Goal: Find specific page/section: Find specific page/section

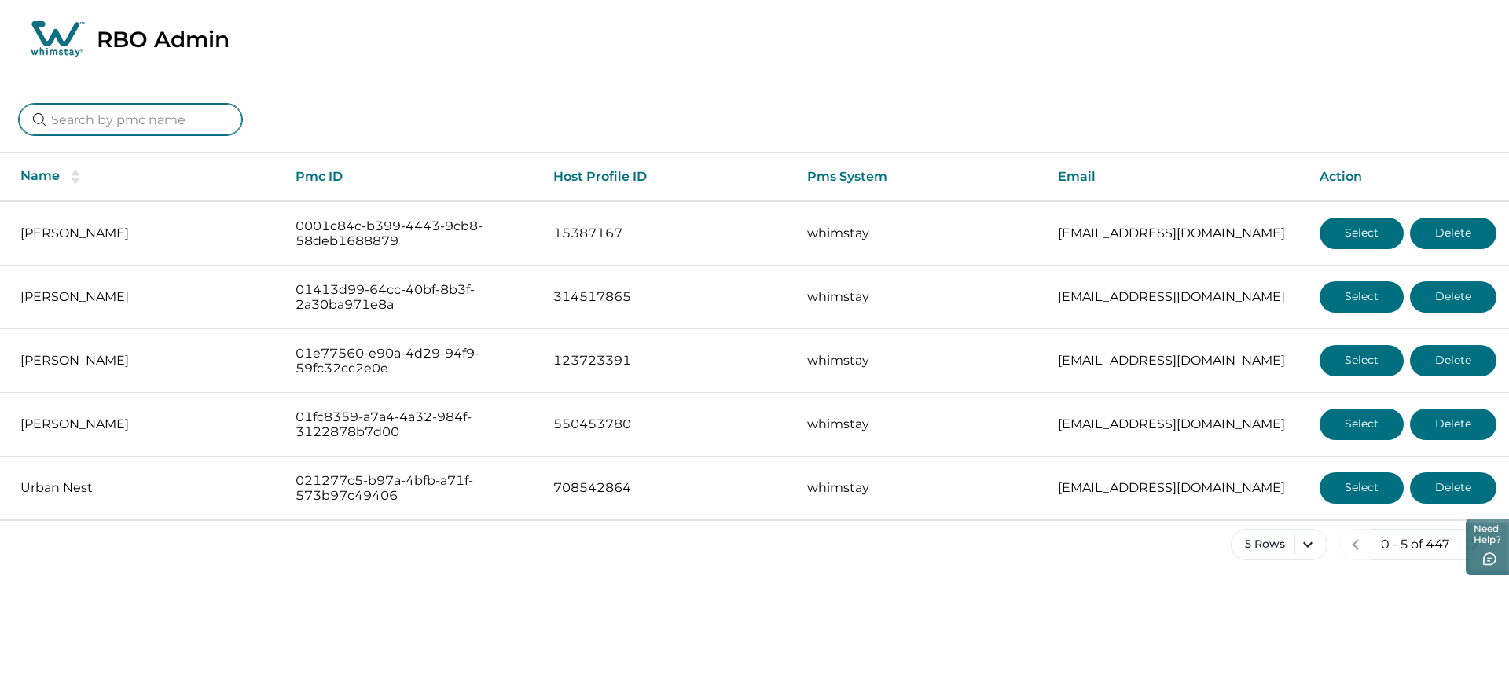
click at [127, 119] on input at bounding box center [130, 119] width 223 height 31
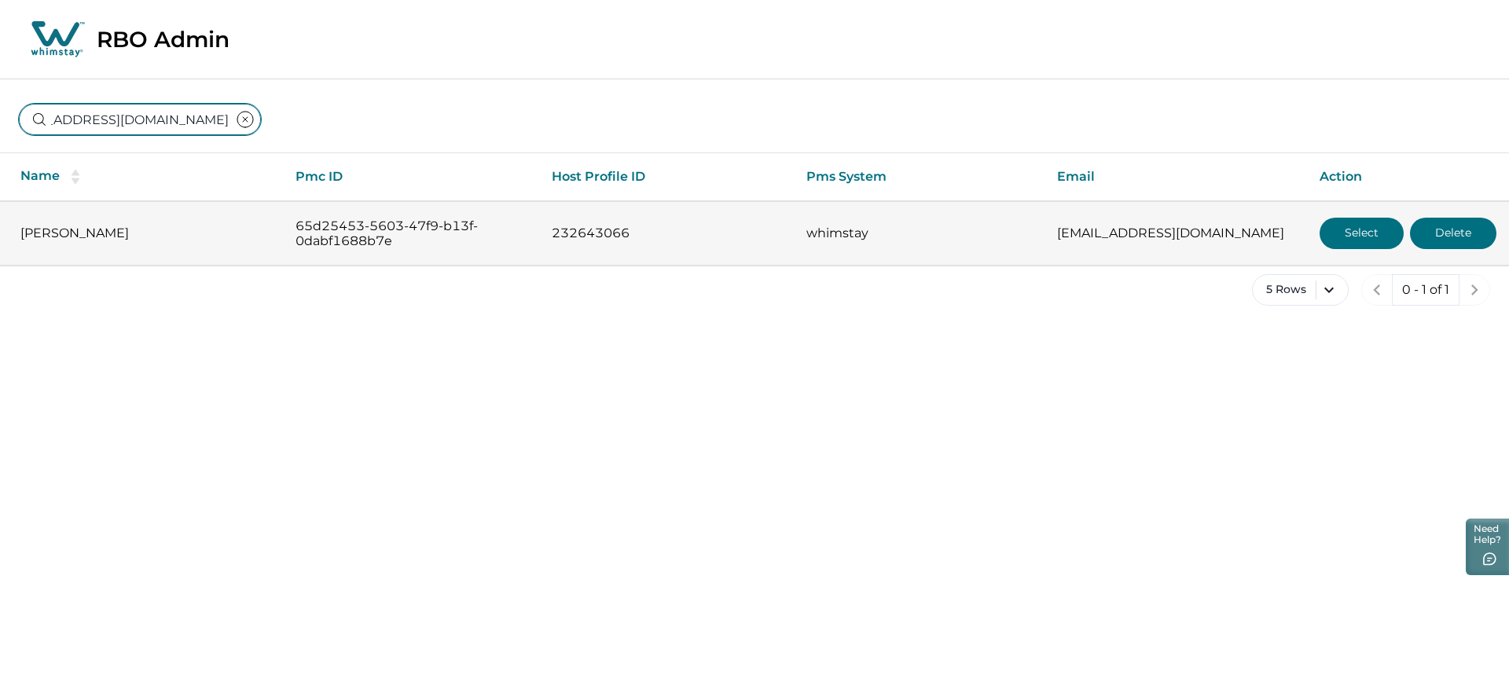
type input "bossfineproperties@gmail.com"
click at [1358, 228] on button "Select" at bounding box center [1362, 233] width 84 height 31
